Goal: Task Accomplishment & Management: Manage account settings

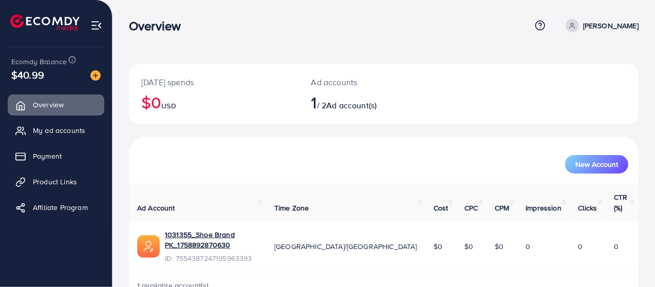
scroll to position [7, 0]
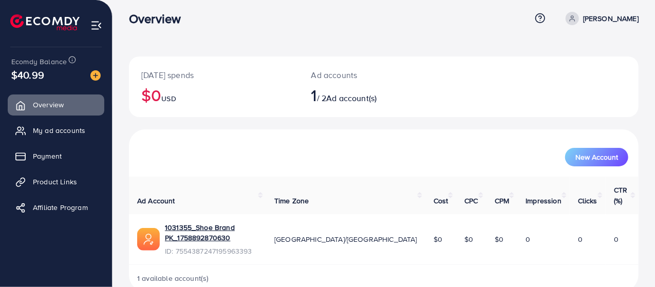
drag, startPoint x: 584, startPoint y: 1, endPoint x: 366, endPoint y: 25, distance: 220.1
click at [366, 25] on div "Overview" at bounding box center [330, 18] width 402 height 15
click at [163, 78] on p "[DATE] spends" at bounding box center [213, 75] width 145 height 12
click at [95, 22] on img at bounding box center [96, 26] width 12 height 12
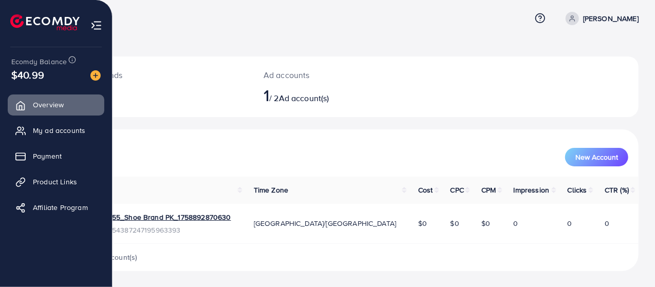
click at [97, 26] on img at bounding box center [96, 26] width 12 height 12
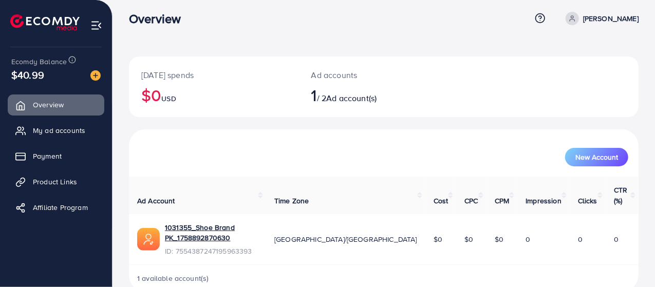
click at [99, 29] on img at bounding box center [96, 26] width 12 height 12
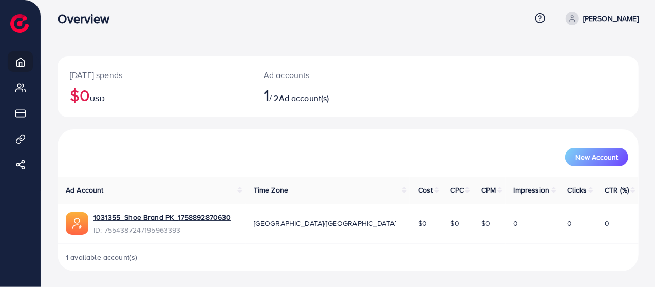
drag, startPoint x: 648, startPoint y: 3, endPoint x: 278, endPoint y: 11, distance: 370.3
click at [278, 11] on div "Overview" at bounding box center [294, 18] width 473 height 15
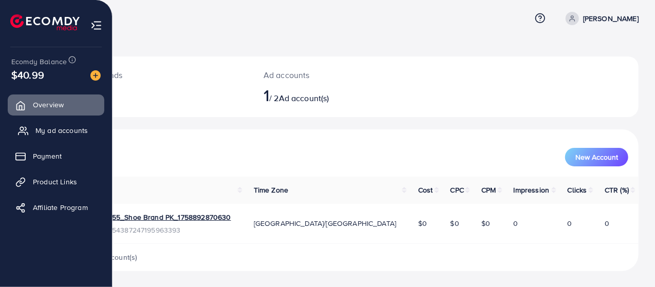
click at [36, 137] on ul "Overview My ad accounts Payment Product Links Affiliate Program" at bounding box center [56, 161] width 112 height 134
click at [98, 27] on img at bounding box center [96, 26] width 12 height 12
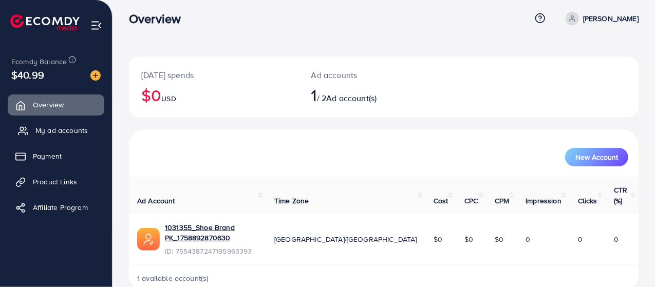
click at [66, 127] on span "My ad accounts" at bounding box center [61, 130] width 52 height 10
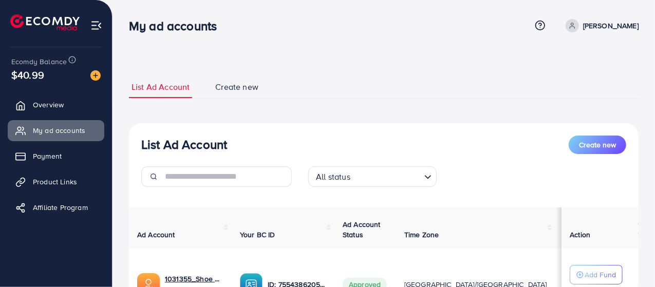
click at [623, 22] on p "[PERSON_NAME]" at bounding box center [610, 26] width 55 height 12
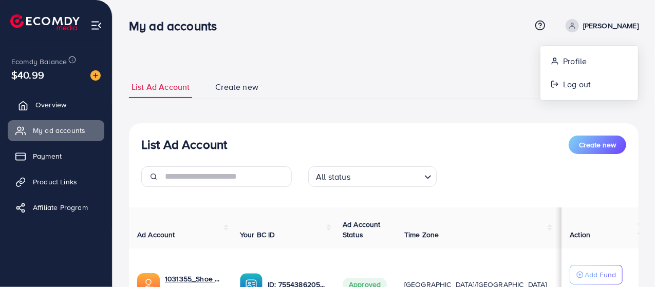
click at [71, 108] on link "Overview" at bounding box center [56, 104] width 97 height 21
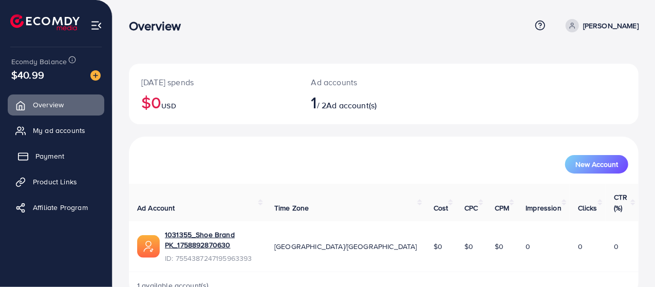
click at [66, 156] on link "Payment" at bounding box center [56, 156] width 97 height 21
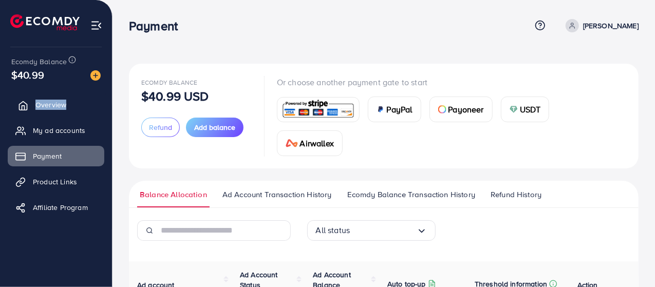
drag, startPoint x: 0, startPoint y: 128, endPoint x: 34, endPoint y: 101, distance: 43.8
click at [34, 101] on ul "Overview My ad accounts Payment Product Links Affiliate Program" at bounding box center [56, 159] width 112 height 138
click at [34, 101] on link "Overview" at bounding box center [56, 104] width 97 height 21
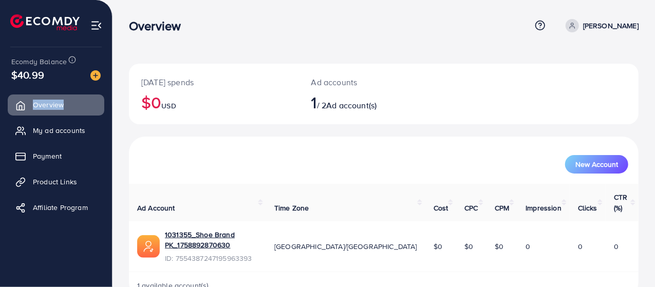
click at [608, 20] on p "[PERSON_NAME]" at bounding box center [610, 26] width 55 height 12
click at [584, 82] on span "Log out" at bounding box center [577, 84] width 28 height 12
